Goal: Task Accomplishment & Management: Use online tool/utility

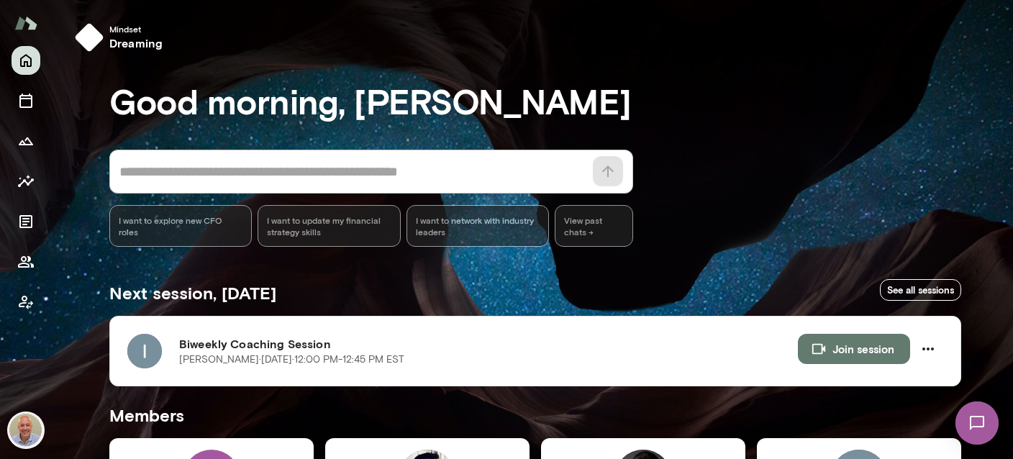
scroll to position [427, 0]
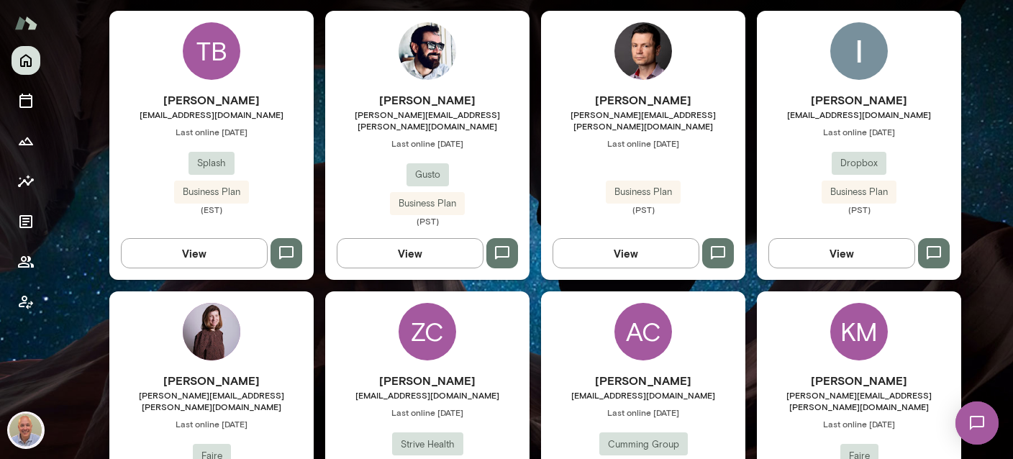
click at [837, 91] on h6 "[PERSON_NAME]" at bounding box center [859, 99] width 204 height 17
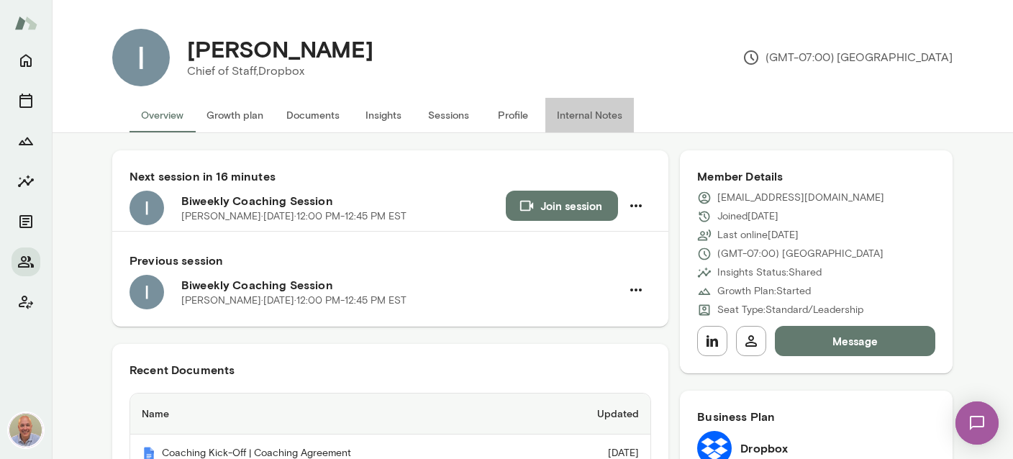
click at [564, 123] on button "Internal Notes" at bounding box center [589, 115] width 89 height 35
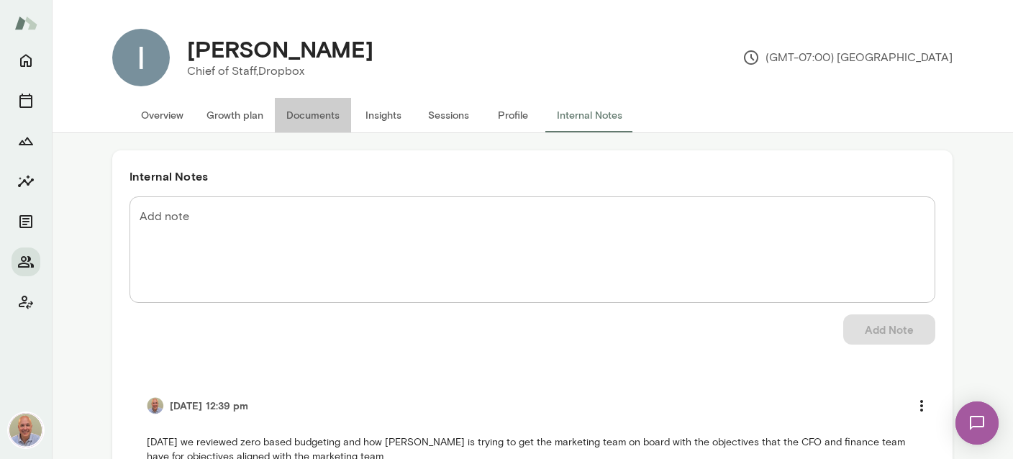
click at [309, 123] on button "Documents" at bounding box center [313, 115] width 76 height 35
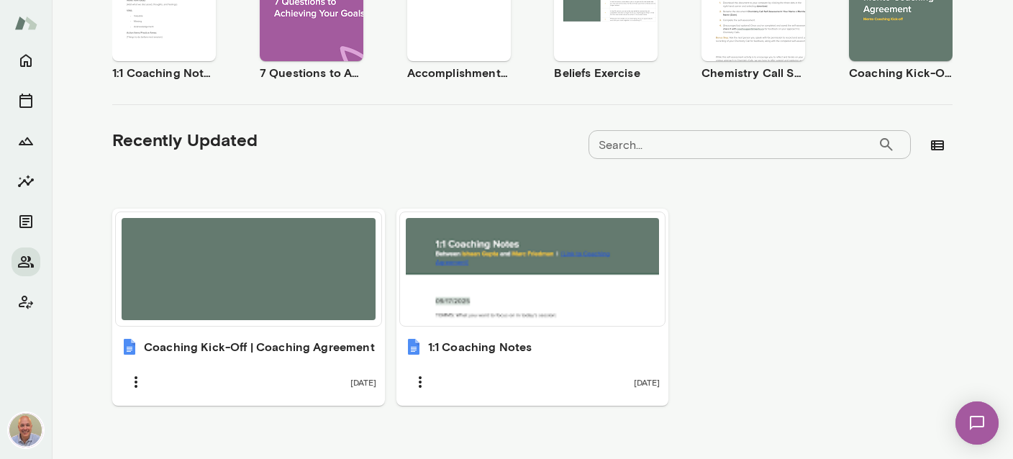
scroll to position [361, 0]
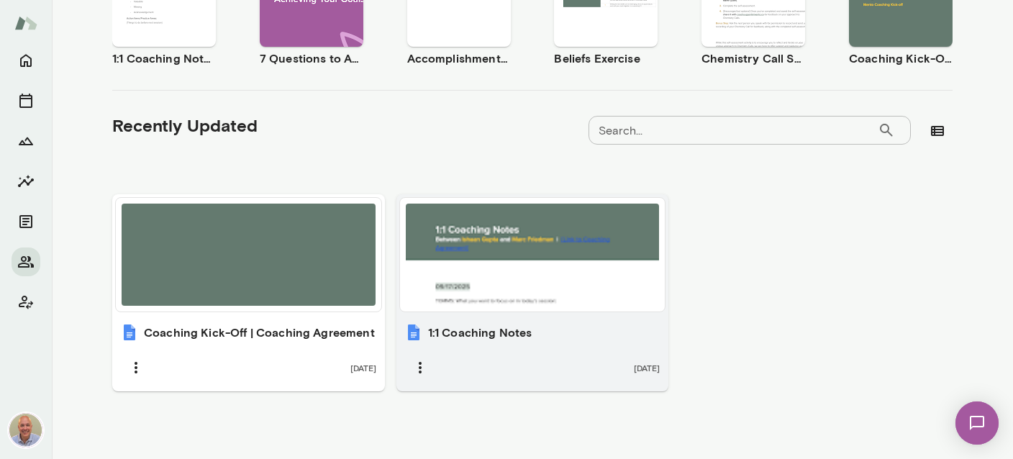
click at [540, 281] on div at bounding box center [533, 255] width 254 height 102
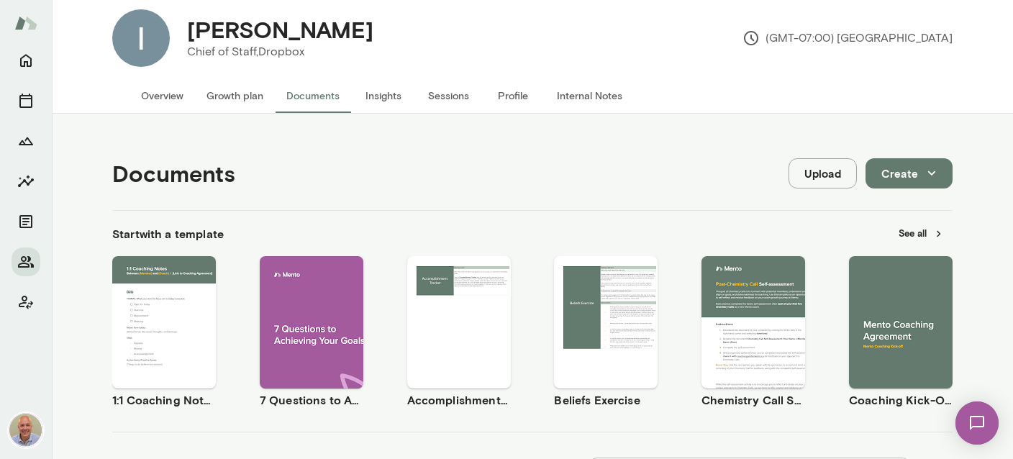
scroll to position [0, 0]
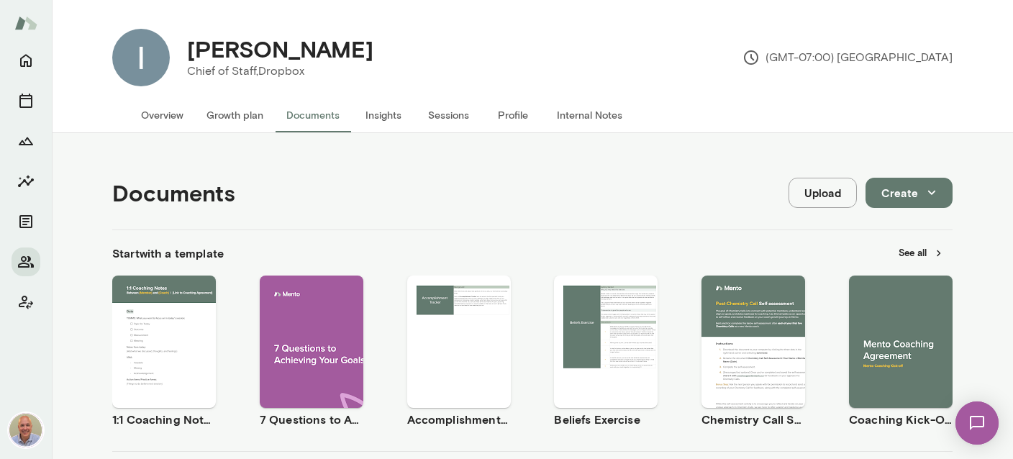
click at [603, 116] on button "Internal Notes" at bounding box center [589, 115] width 89 height 35
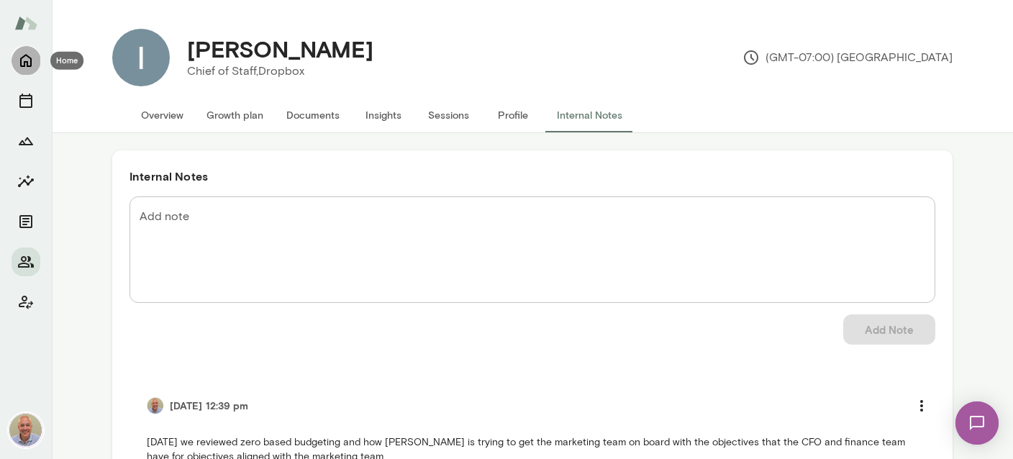
click at [33, 65] on icon "Home" at bounding box center [25, 60] width 17 height 17
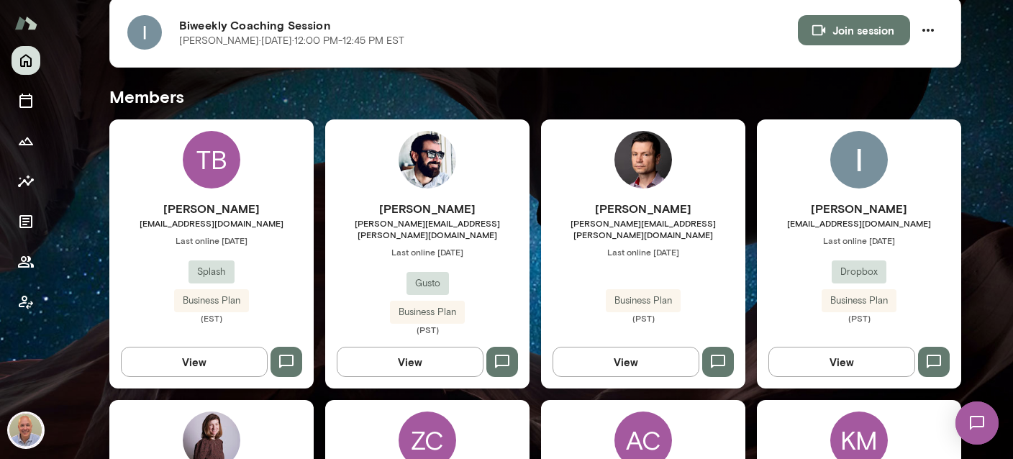
scroll to position [342, 0]
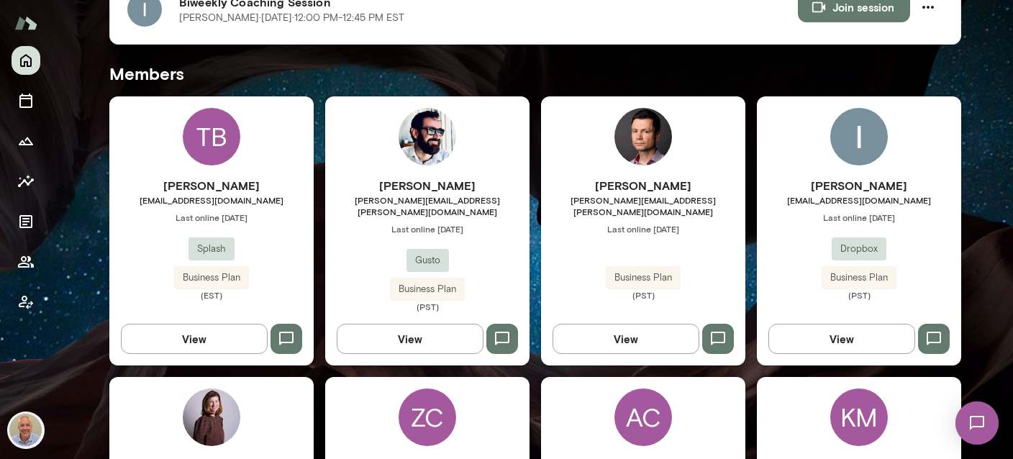
click at [438, 184] on h6 "[PERSON_NAME]" at bounding box center [427, 185] width 204 height 17
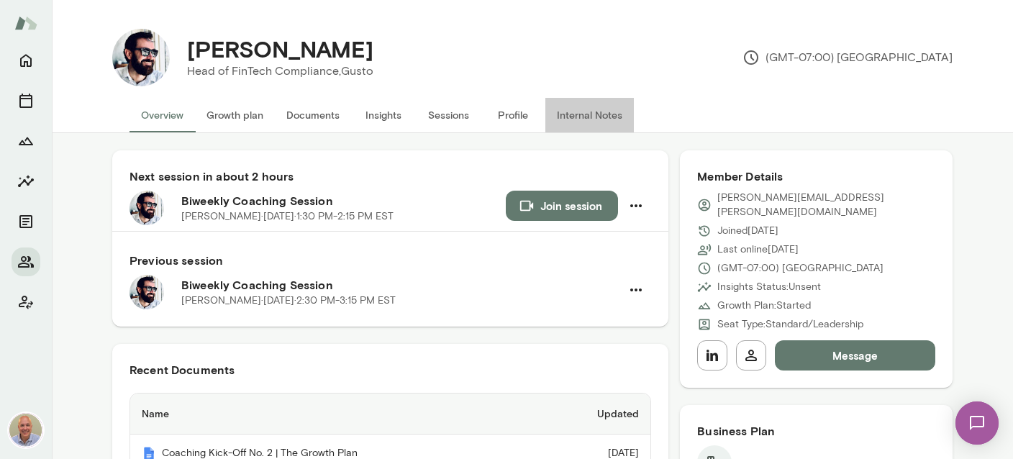
click at [584, 106] on button "Internal Notes" at bounding box center [589, 115] width 89 height 35
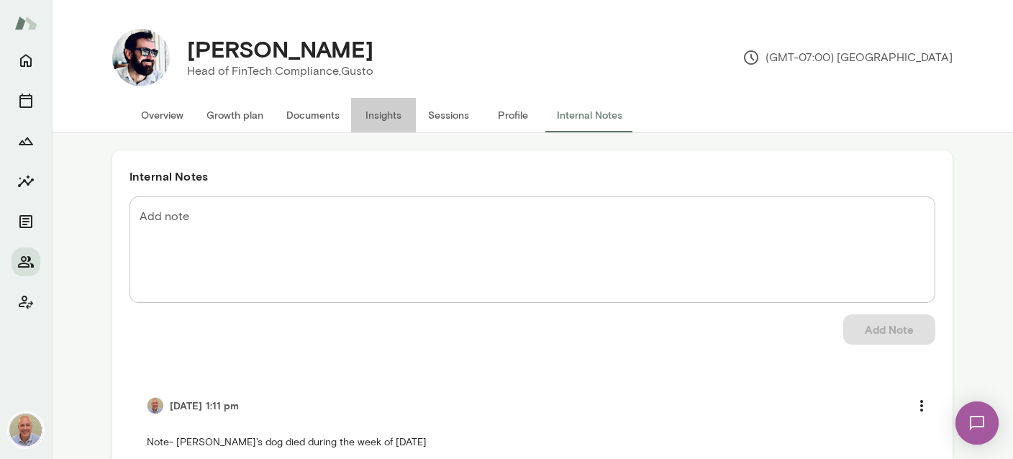
click at [387, 117] on button "Insights" at bounding box center [383, 115] width 65 height 35
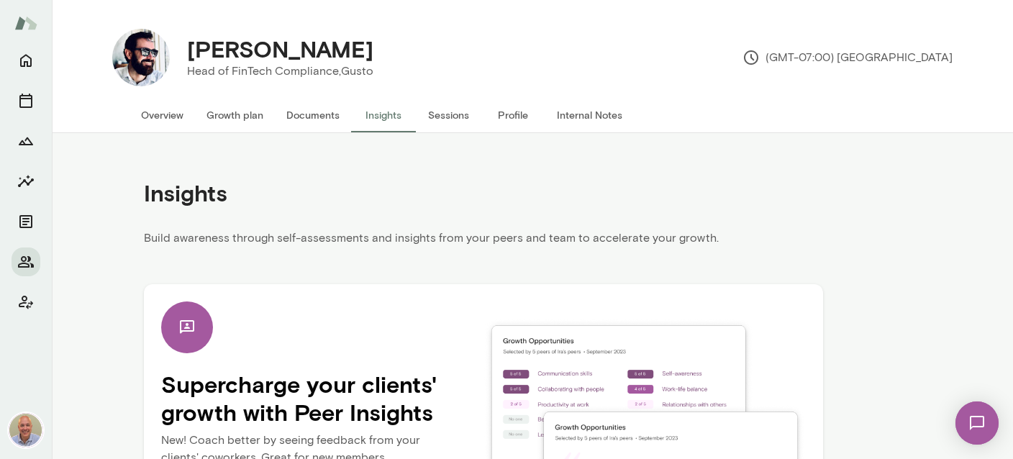
click at [319, 114] on button "Documents" at bounding box center [313, 115] width 76 height 35
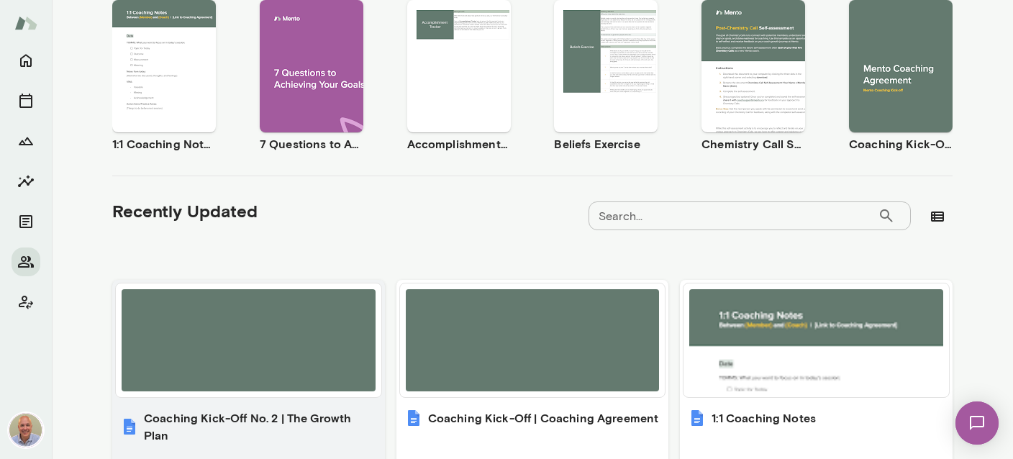
scroll to position [342, 0]
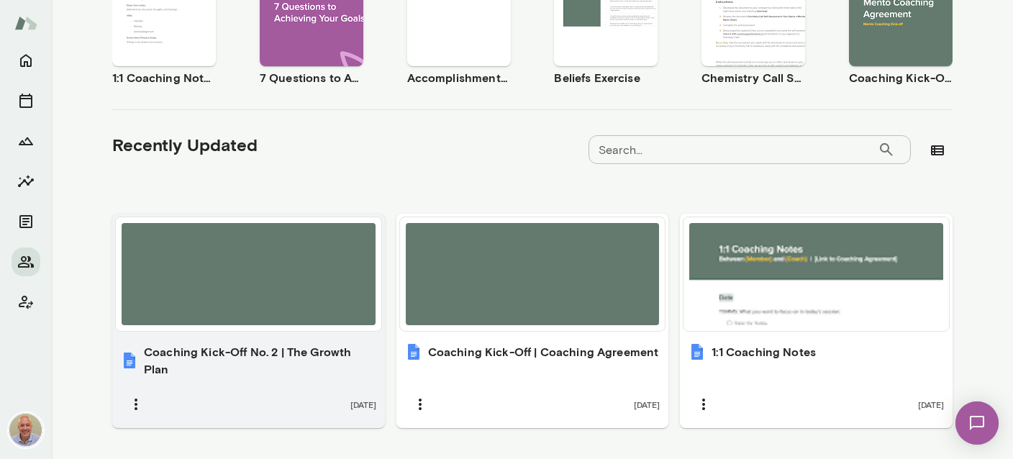
click at [273, 326] on div at bounding box center [249, 274] width 266 height 114
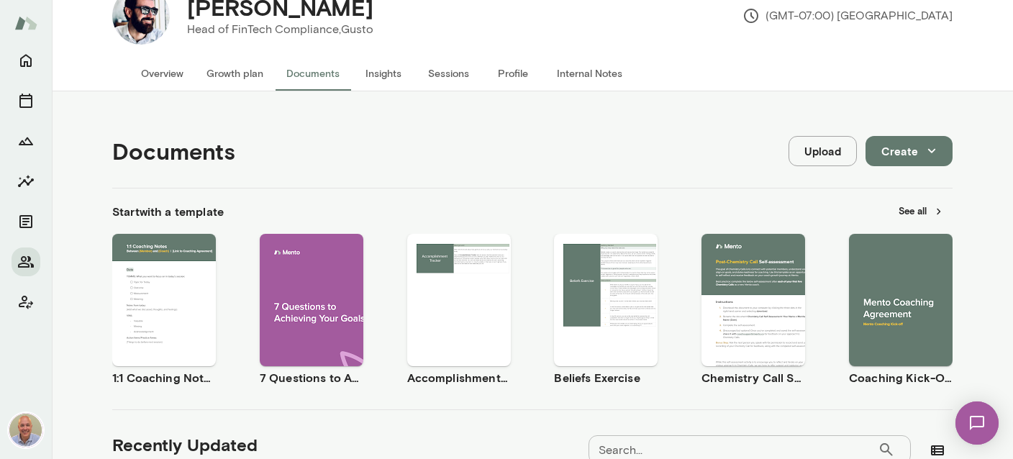
scroll to position [0, 0]
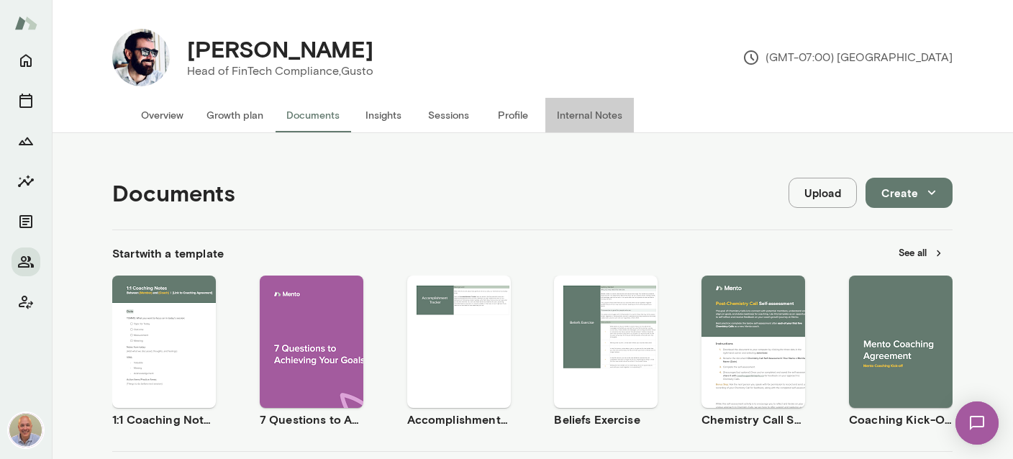
click at [580, 112] on button "Internal Notes" at bounding box center [589, 115] width 89 height 35
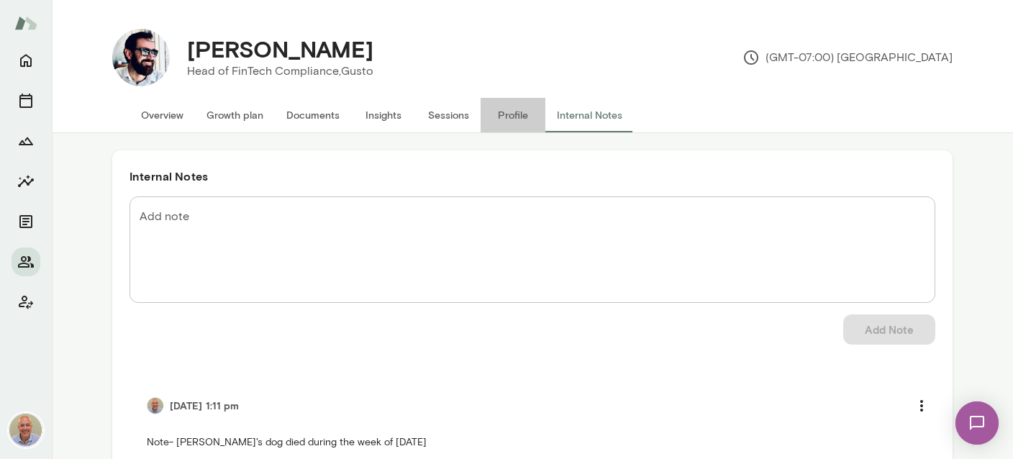
click at [499, 120] on button "Profile" at bounding box center [513, 115] width 65 height 35
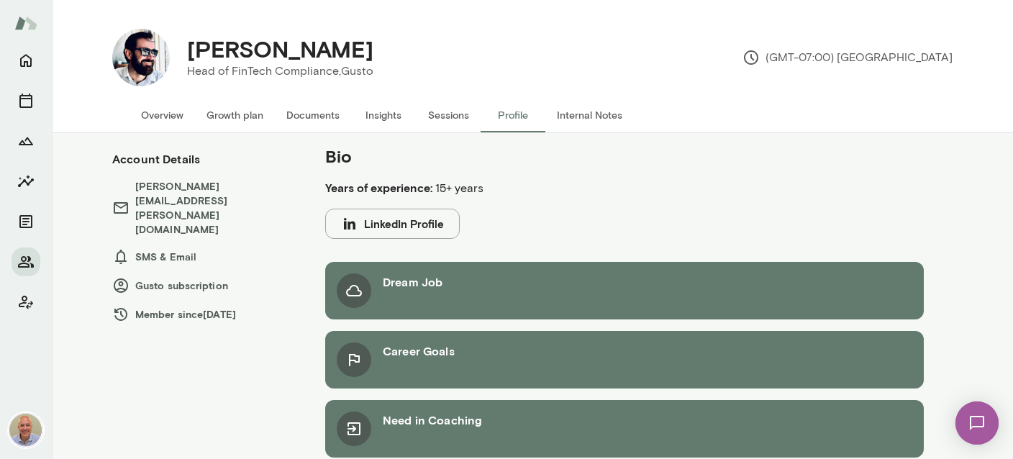
click at [593, 106] on button "Internal Notes" at bounding box center [589, 115] width 89 height 35
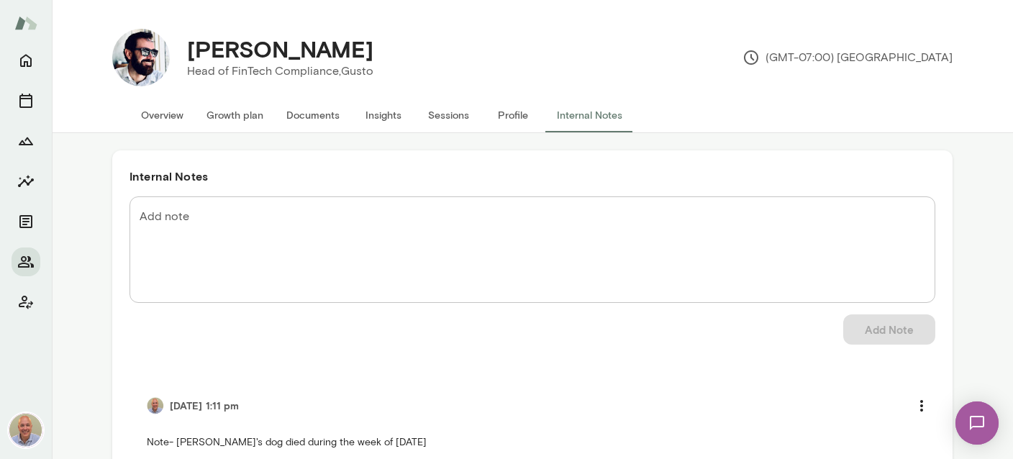
click at [327, 117] on button "Documents" at bounding box center [313, 115] width 76 height 35
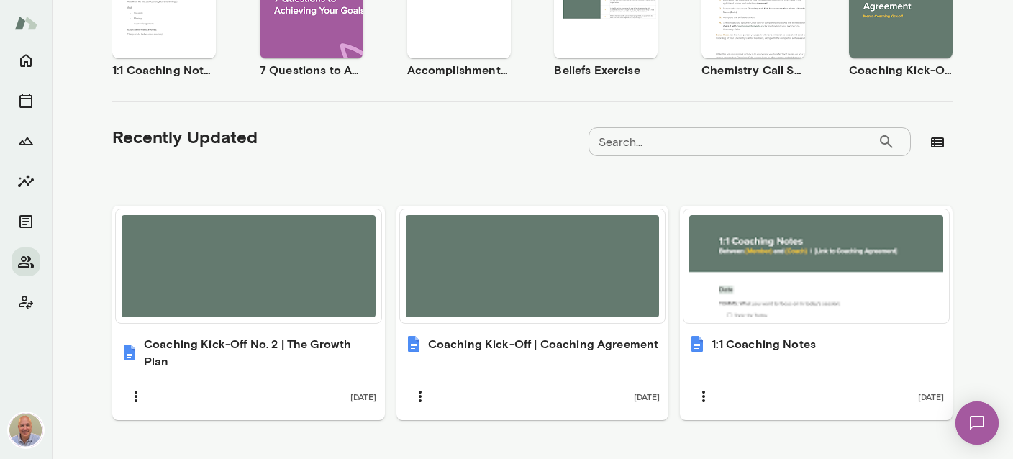
scroll to position [378, 0]
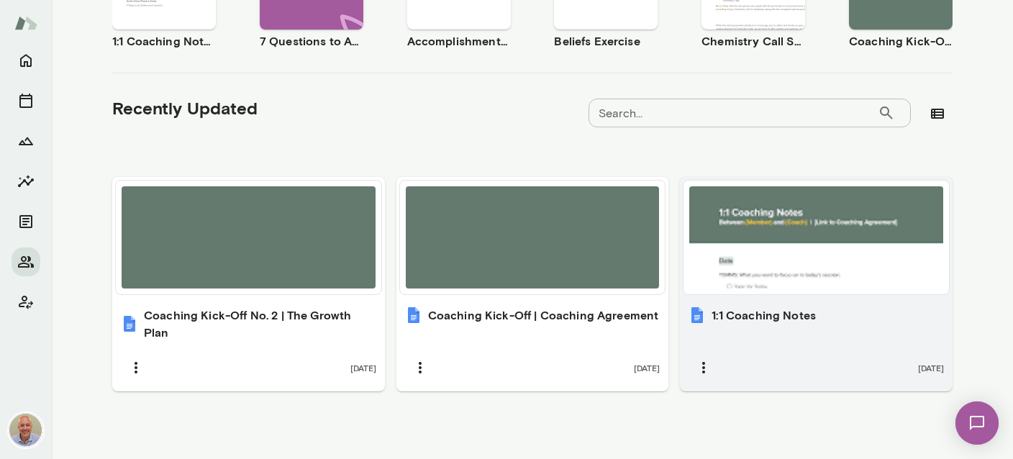
click at [774, 322] on h6 "1:1 Coaching Notes" at bounding box center [764, 315] width 104 height 17
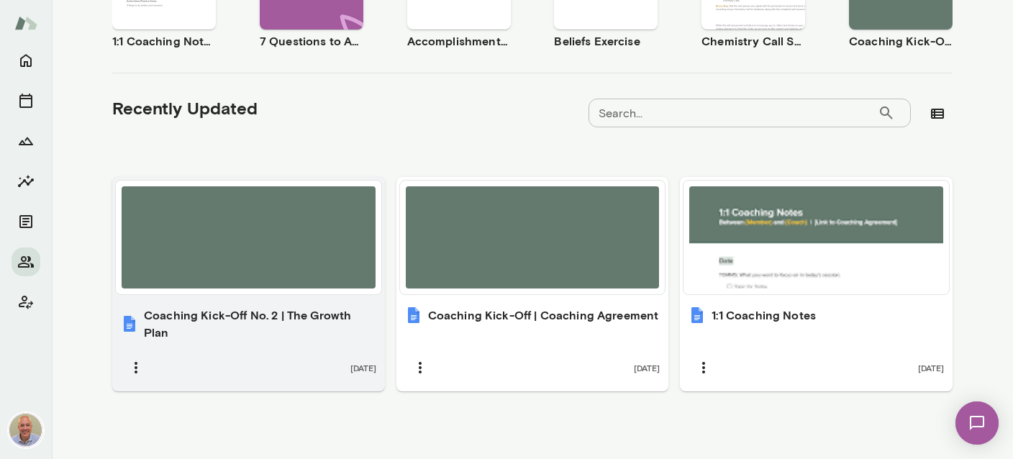
scroll to position [0, 0]
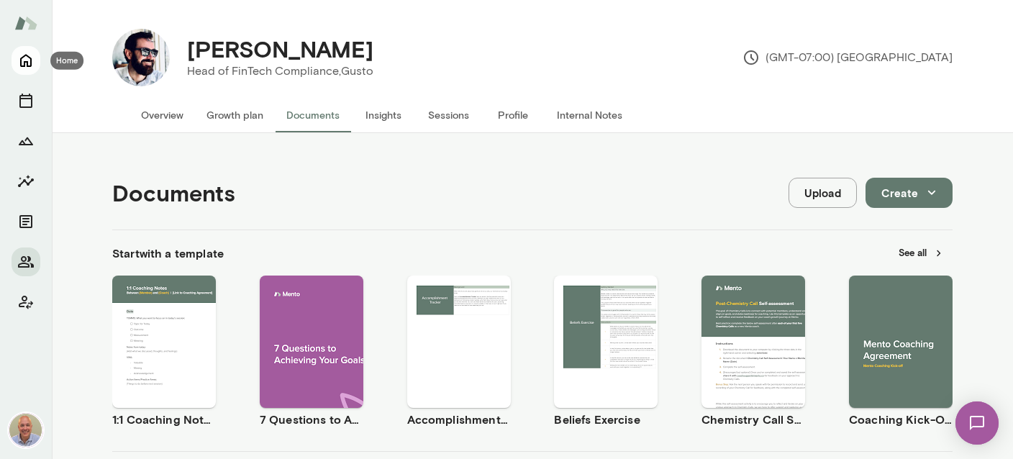
click at [15, 56] on button "Home" at bounding box center [26, 60] width 29 height 29
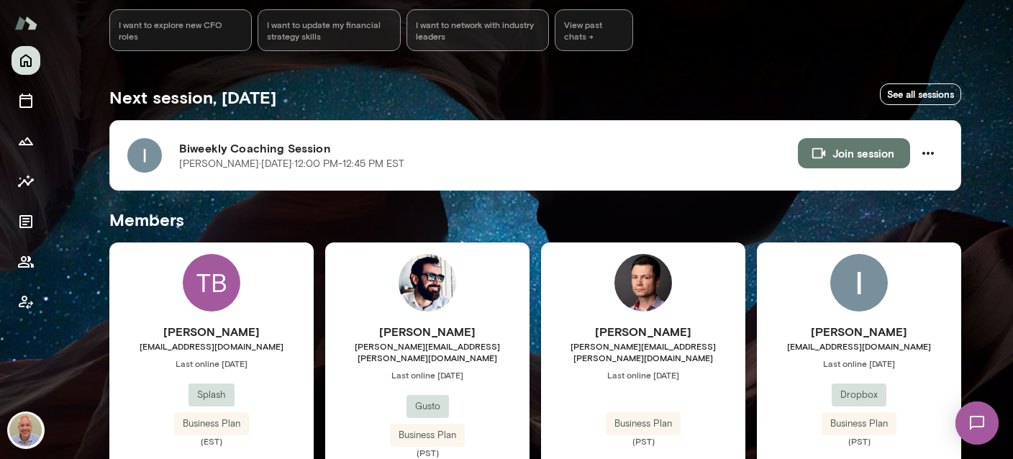
scroll to position [256, 0]
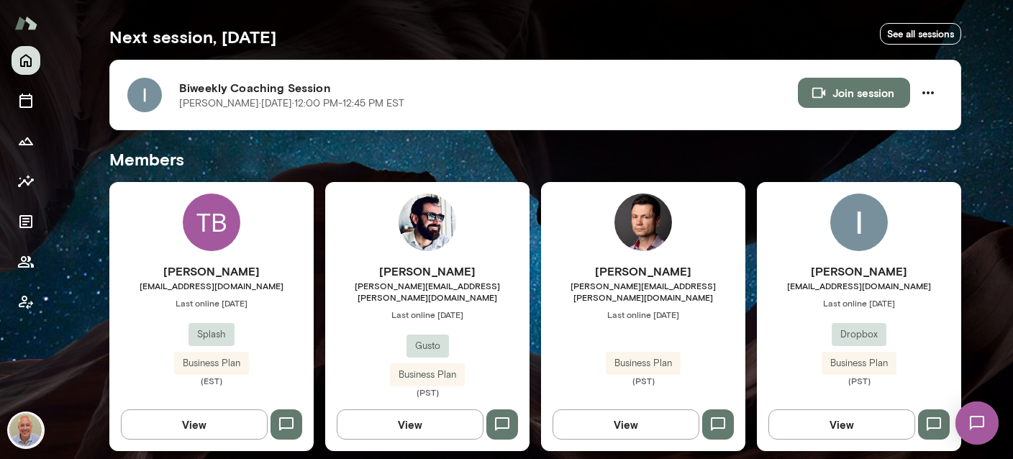
click at [252, 252] on div "TB [PERSON_NAME] [EMAIL_ADDRESS][DOMAIN_NAME] Last online [DATE] Splash Busines…" at bounding box center [211, 316] width 204 height 269
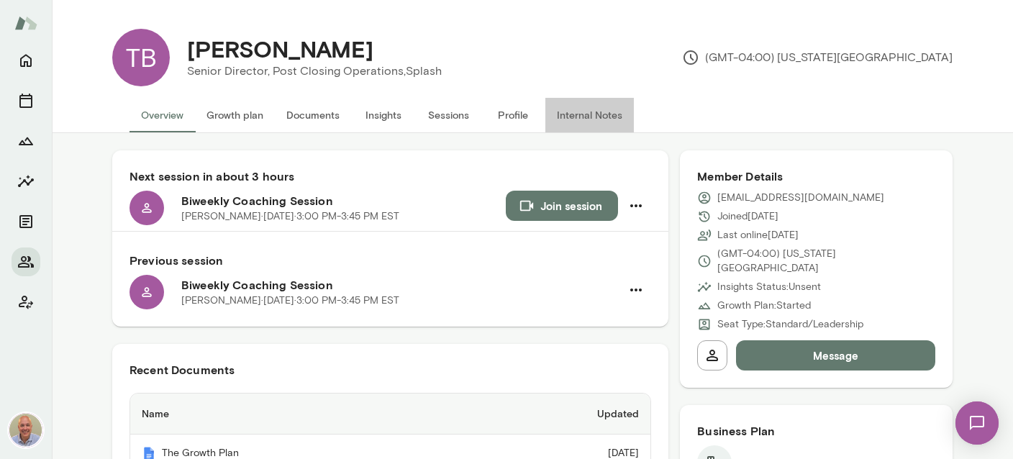
click at [594, 104] on button "Internal Notes" at bounding box center [589, 115] width 89 height 35
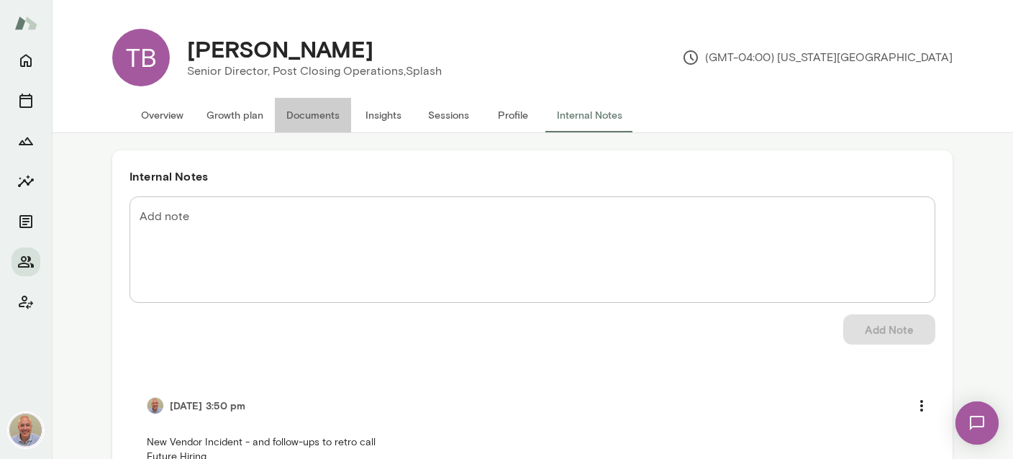
click at [309, 124] on button "Documents" at bounding box center [313, 115] width 76 height 35
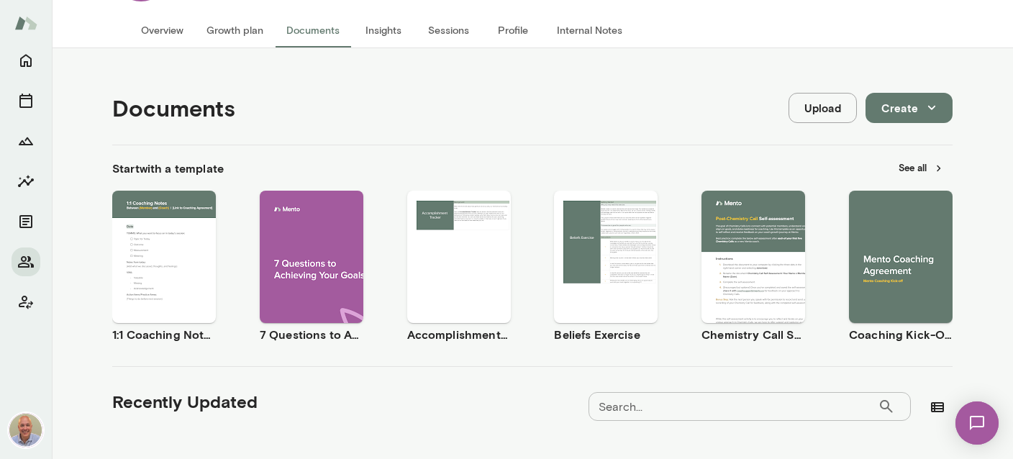
scroll to position [361, 0]
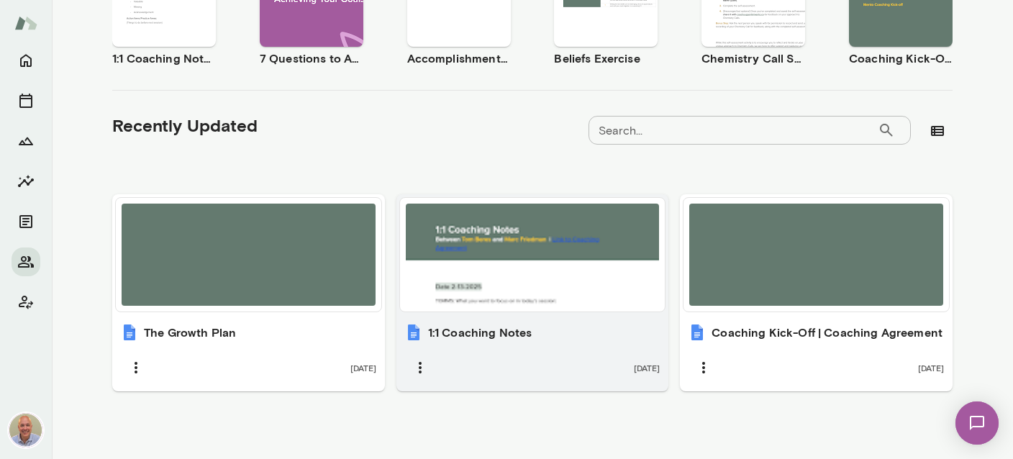
click at [524, 311] on span at bounding box center [532, 254] width 267 height 115
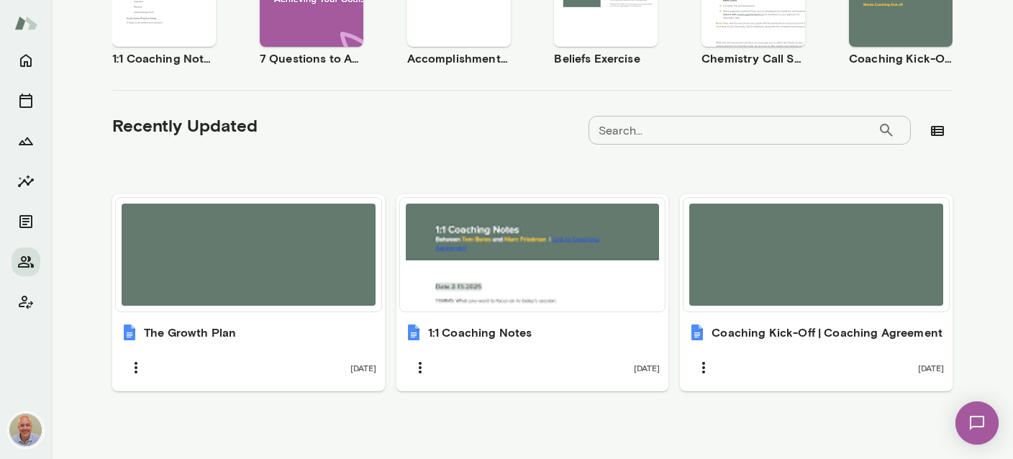
scroll to position [0, 0]
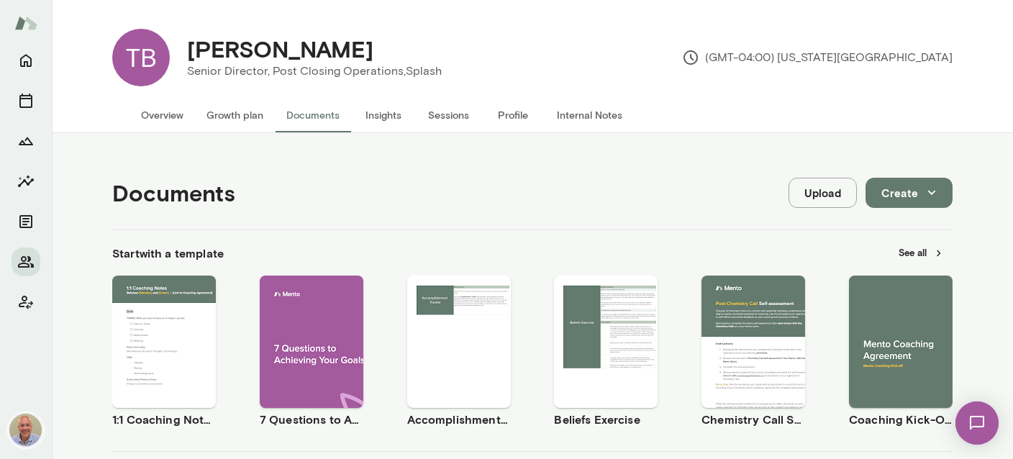
click at [617, 124] on button "Internal Notes" at bounding box center [589, 115] width 89 height 35
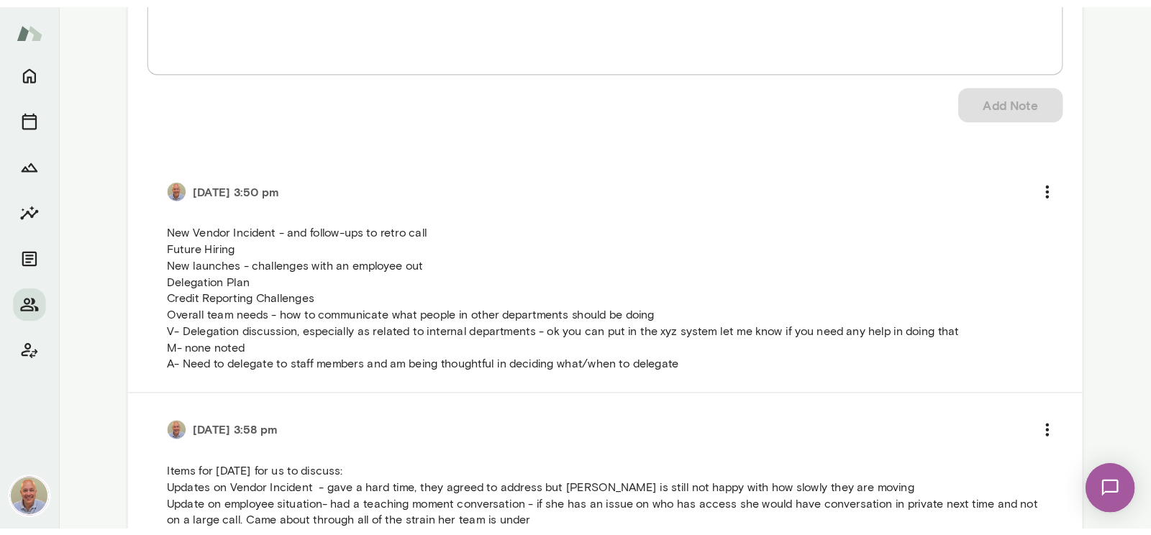
scroll to position [171, 0]
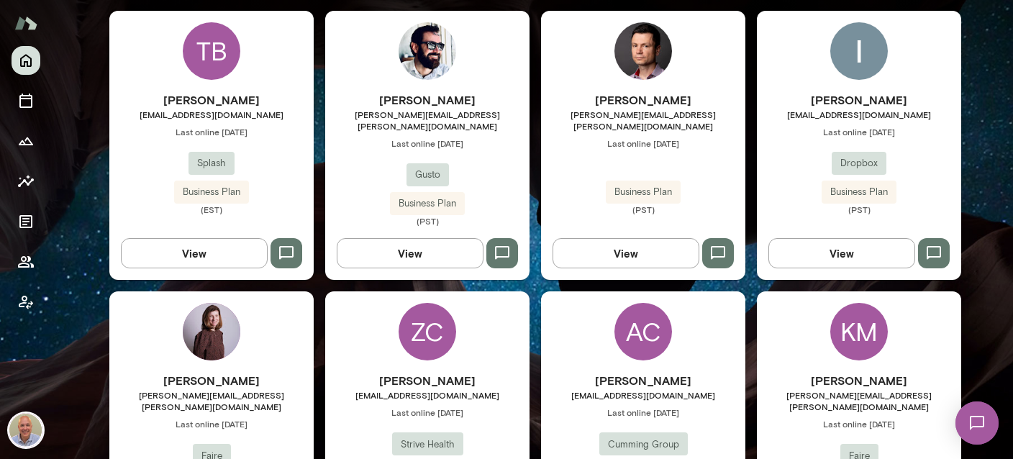
scroll to position [85, 0]
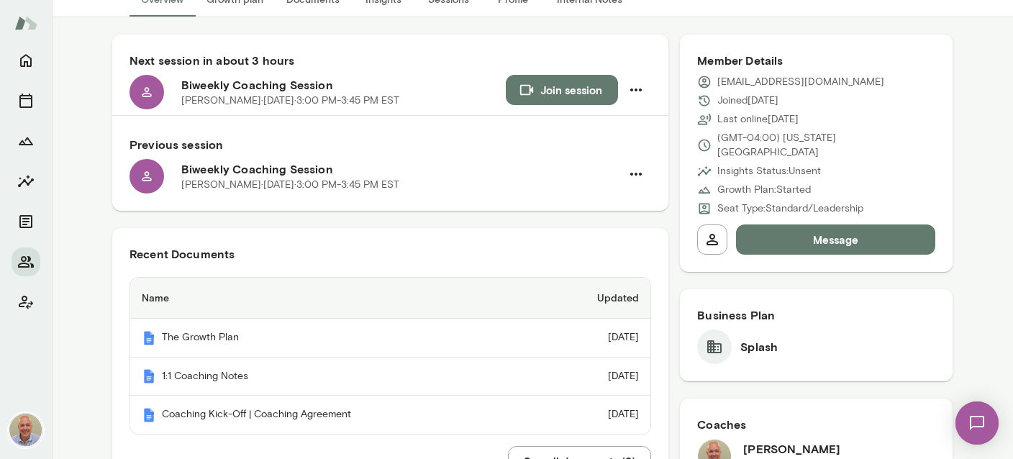
scroll to position [85, 0]
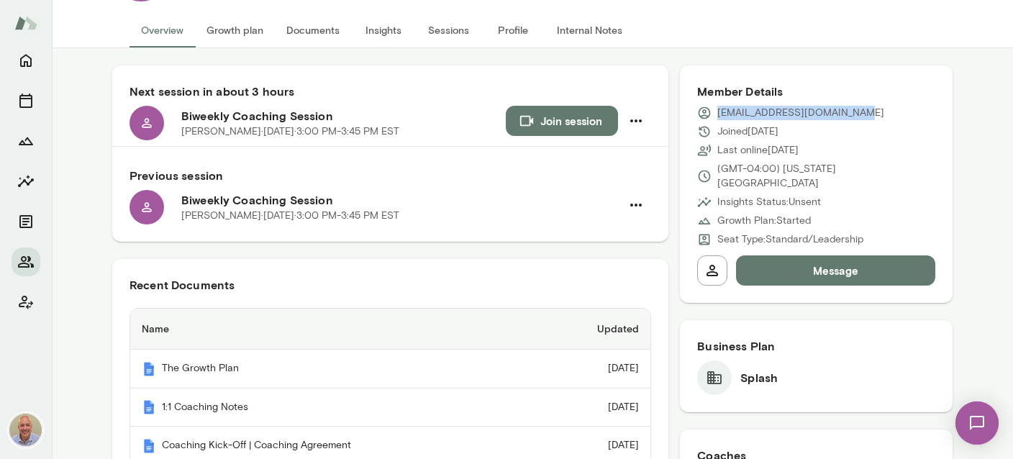
drag, startPoint x: 865, startPoint y: 114, endPoint x: 717, endPoint y: 106, distance: 148.4
click at [717, 106] on div "[EMAIL_ADDRESS][DOMAIN_NAME]" at bounding box center [816, 113] width 238 height 14
copy p "[EMAIL_ADDRESS][DOMAIN_NAME]"
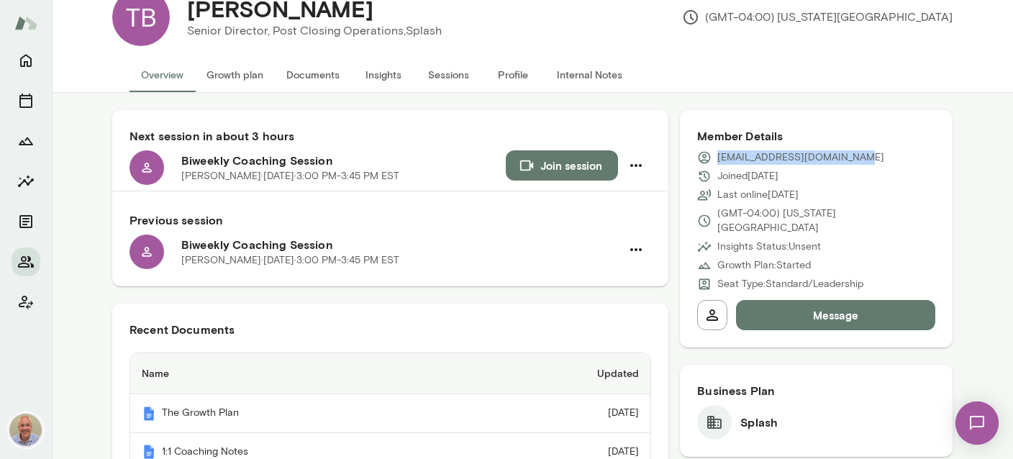
scroll to position [0, 0]
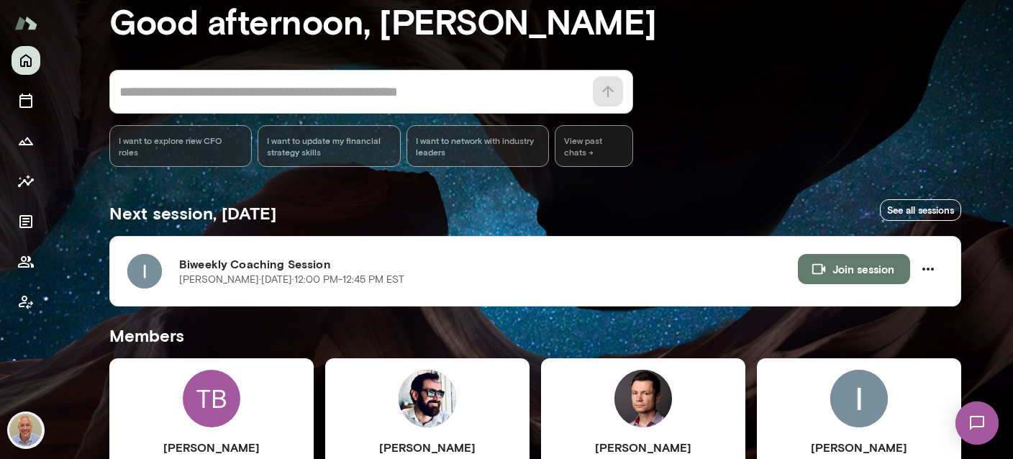
scroll to position [256, 0]
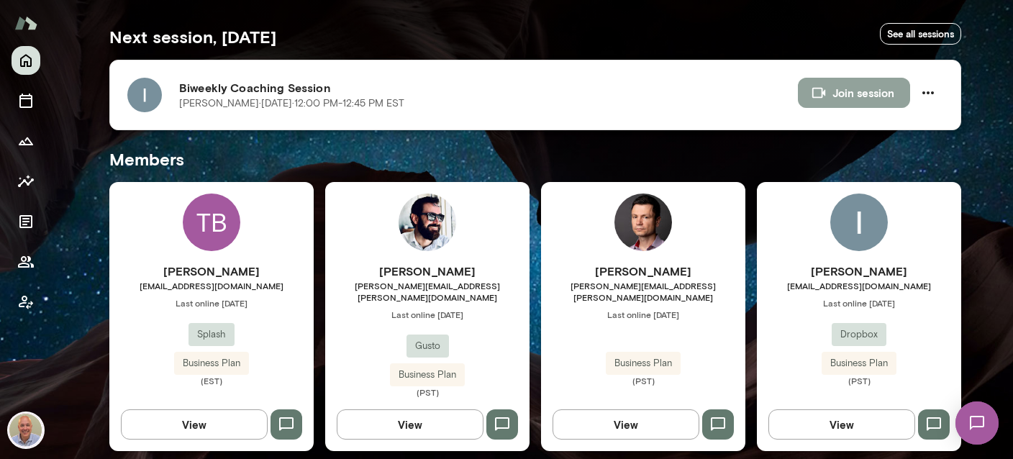
click at [838, 90] on button "Join session" at bounding box center [854, 93] width 112 height 30
